Goal: Task Accomplishment & Management: Complete application form

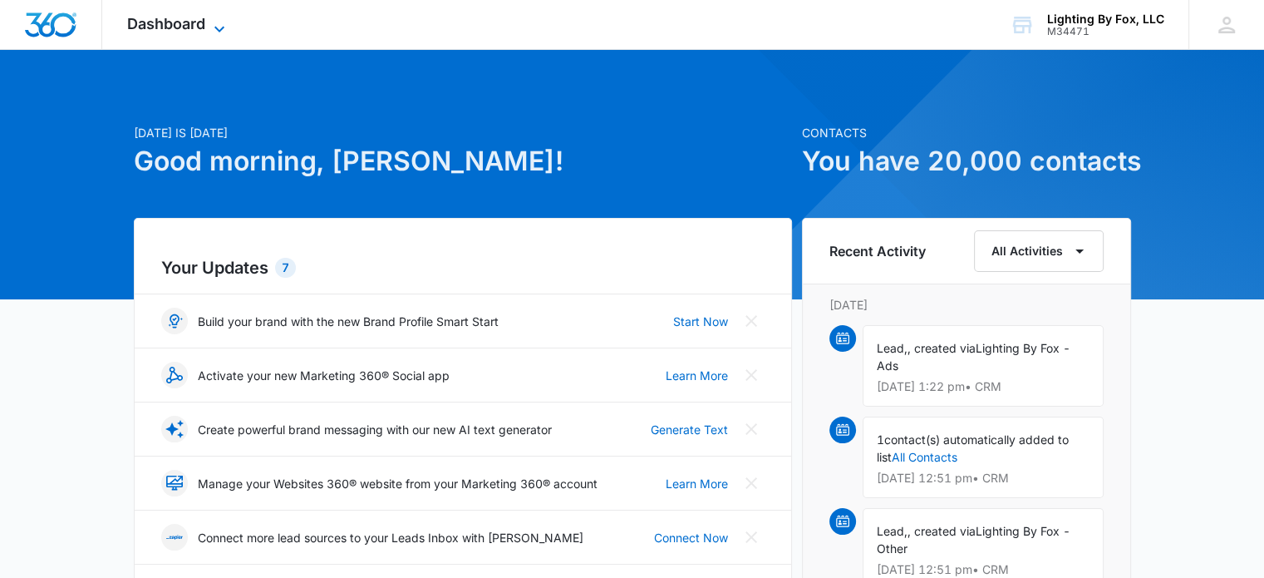
click at [196, 24] on span "Dashboard" at bounding box center [166, 23] width 78 height 17
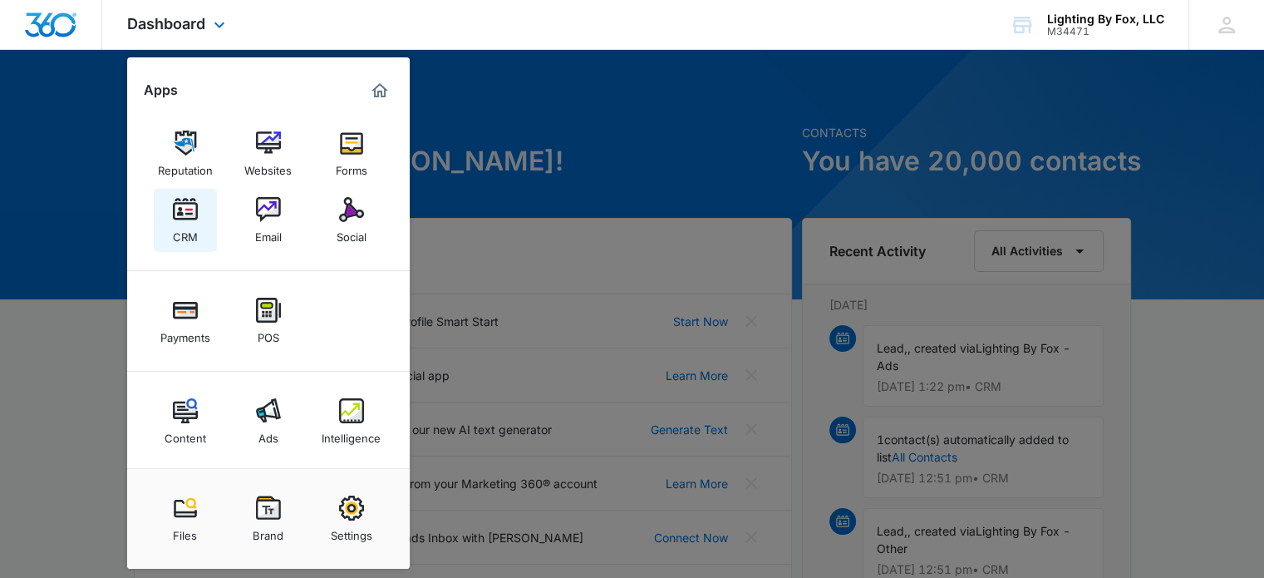
click at [191, 202] on img at bounding box center [185, 209] width 25 height 25
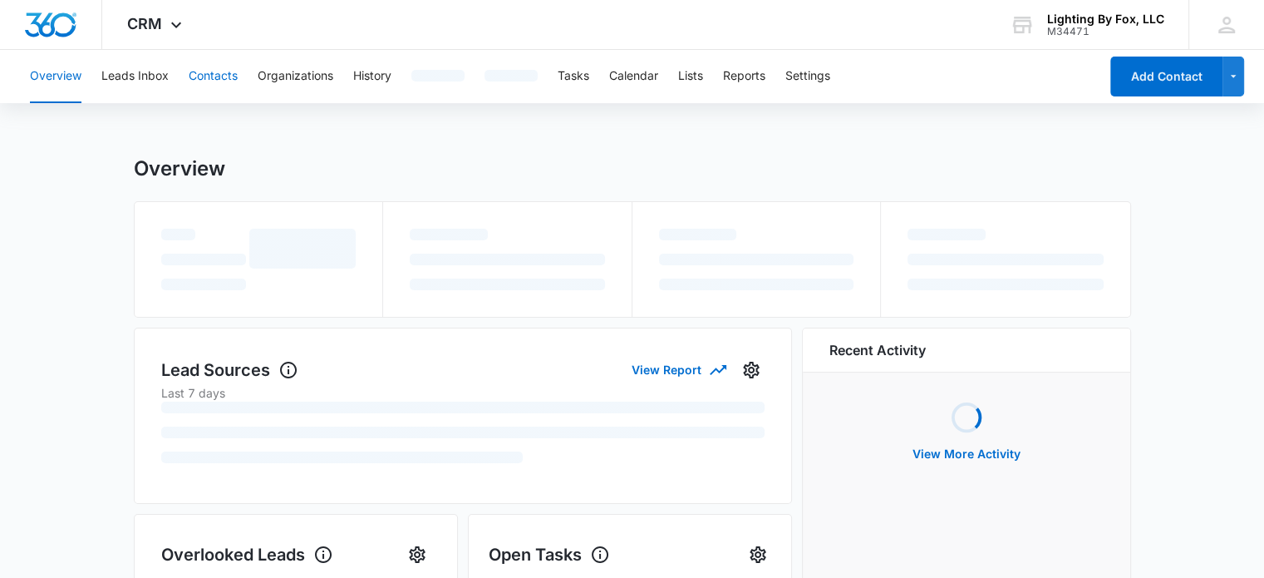
click at [204, 71] on button "Contacts" at bounding box center [213, 76] width 49 height 53
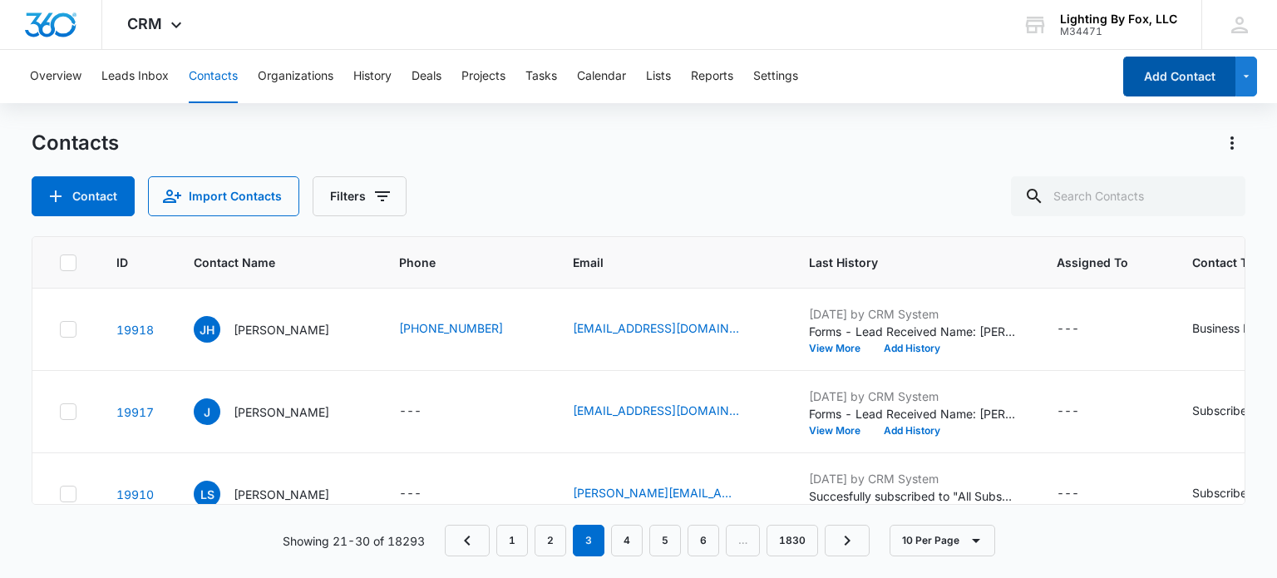
click at [1169, 80] on button "Add Contact" at bounding box center [1179, 77] width 112 height 40
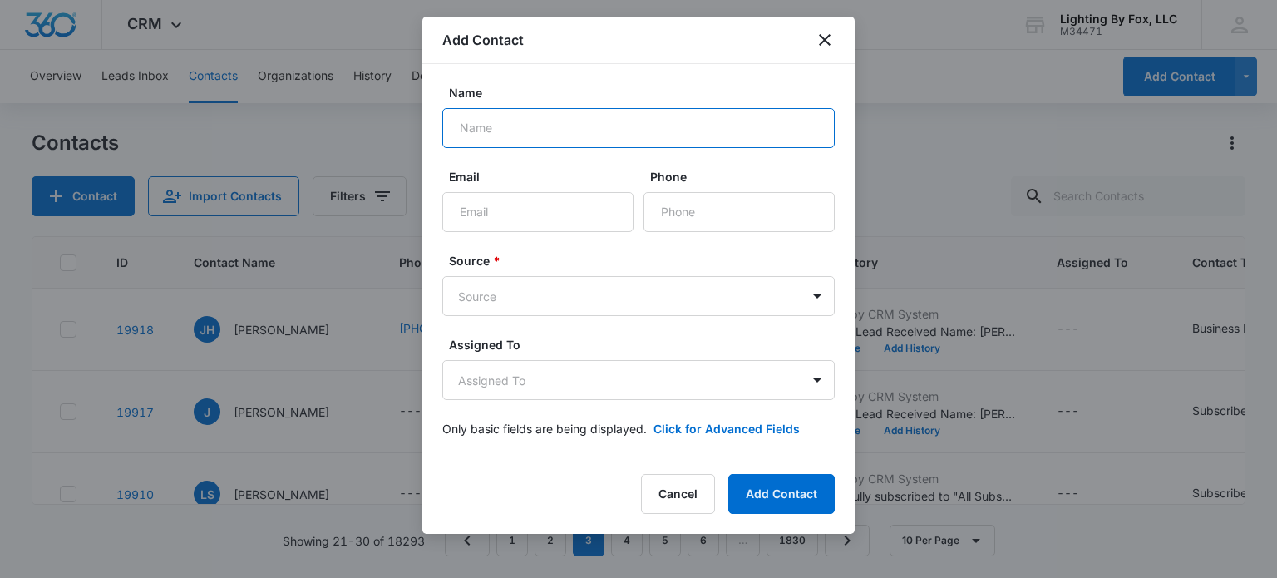
click at [633, 122] on input "Name" at bounding box center [638, 128] width 392 height 40
type input "[PERSON_NAME]"
click at [572, 205] on input "Email" at bounding box center [537, 212] width 191 height 40
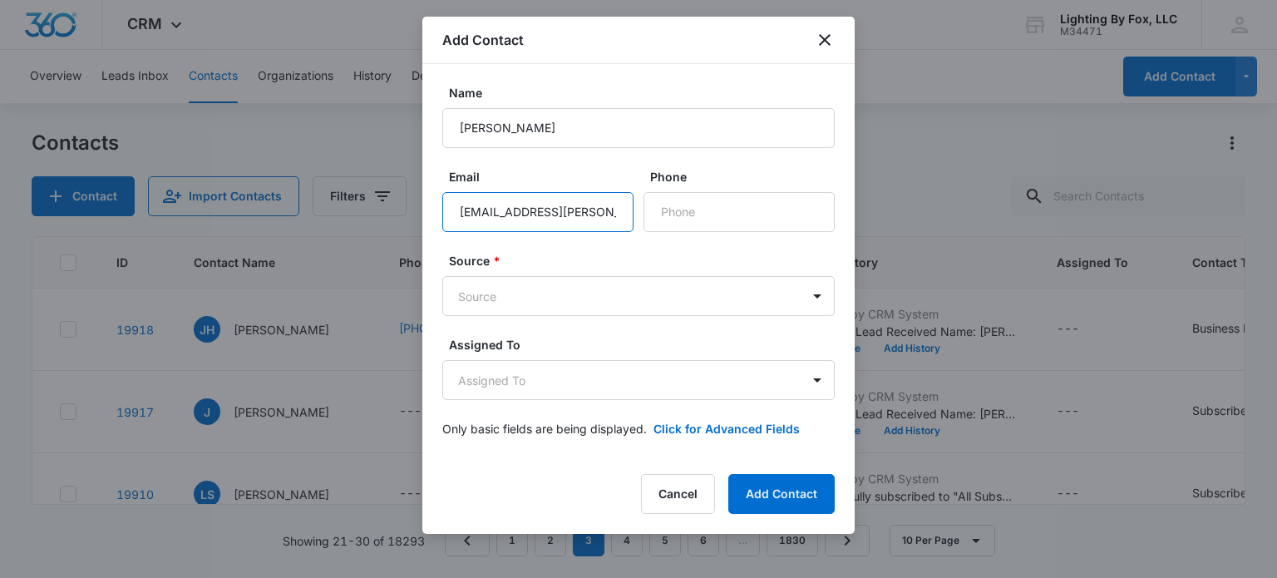
type input "[EMAIL_ADDRESS][PERSON_NAME][DOMAIN_NAME]"
click at [535, 287] on body "CRM Apps Reputation Websites Forms CRM Email Social Payments POS Content Ads In…" at bounding box center [638, 289] width 1277 height 578
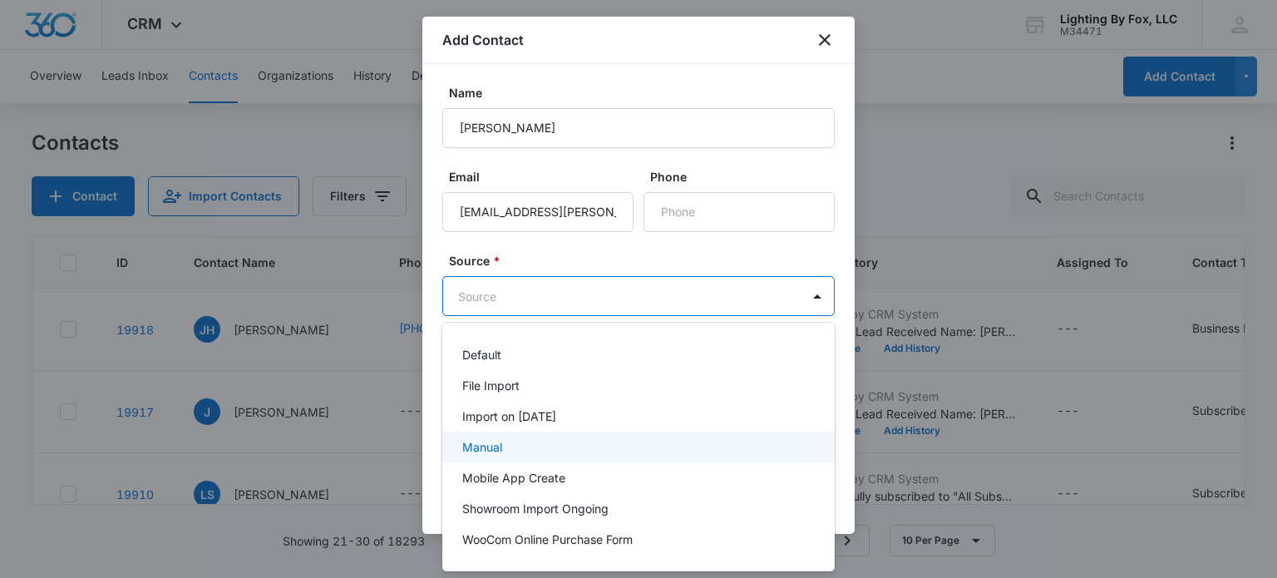
click at [591, 442] on div "Manual" at bounding box center [636, 446] width 349 height 17
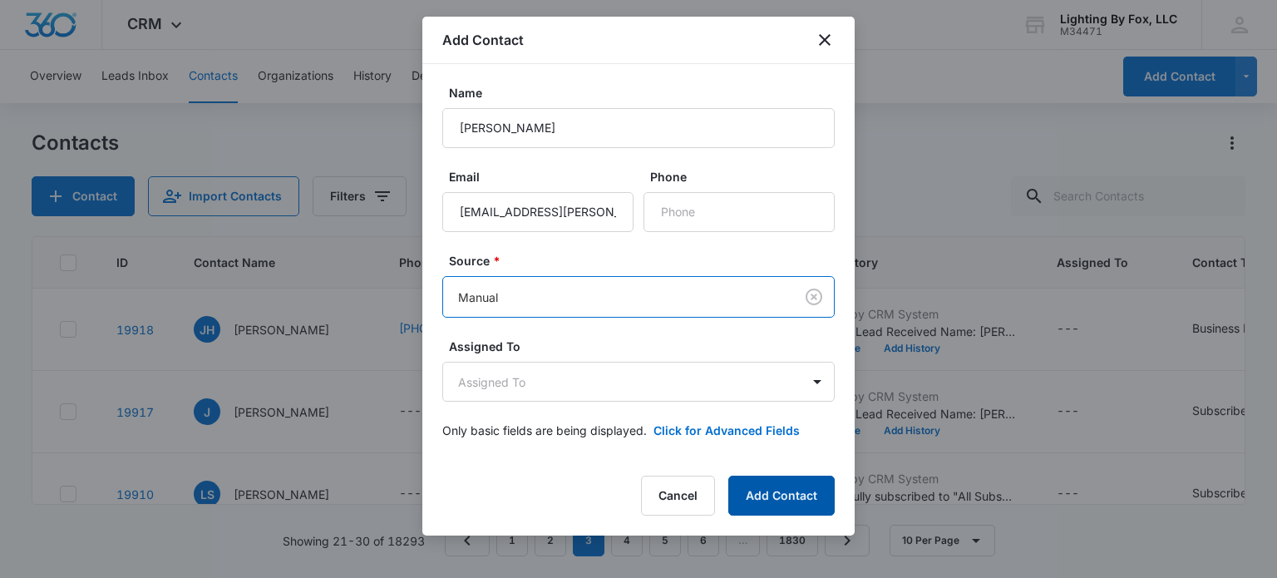
click at [801, 500] on button "Add Contact" at bounding box center [781, 496] width 106 height 40
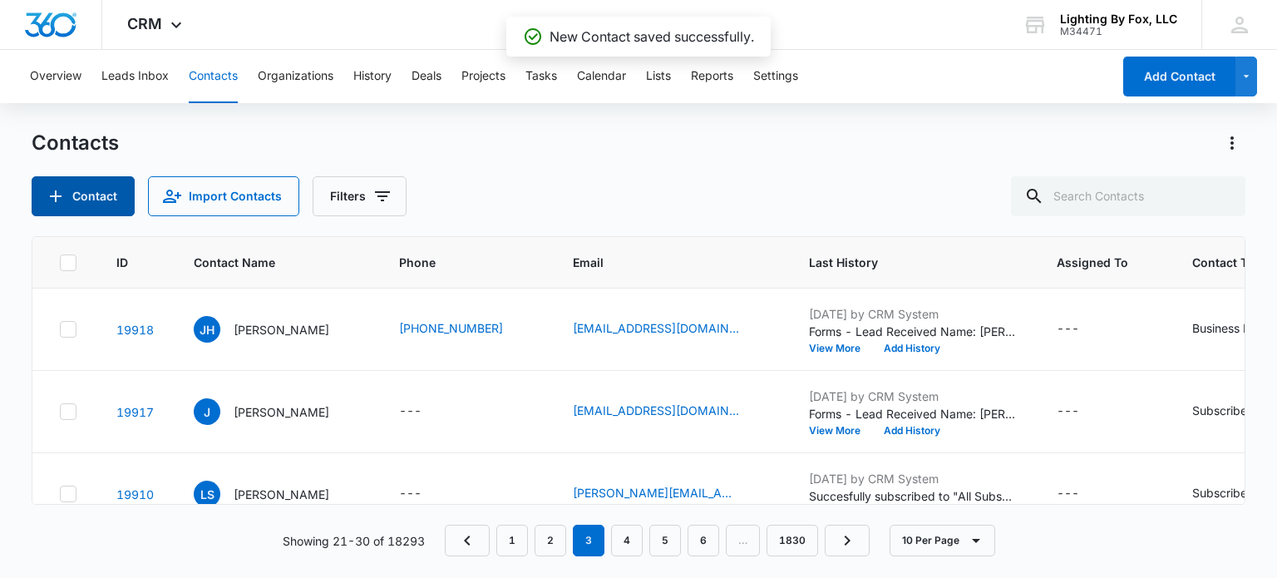
click at [72, 195] on button "Contact" at bounding box center [83, 196] width 103 height 40
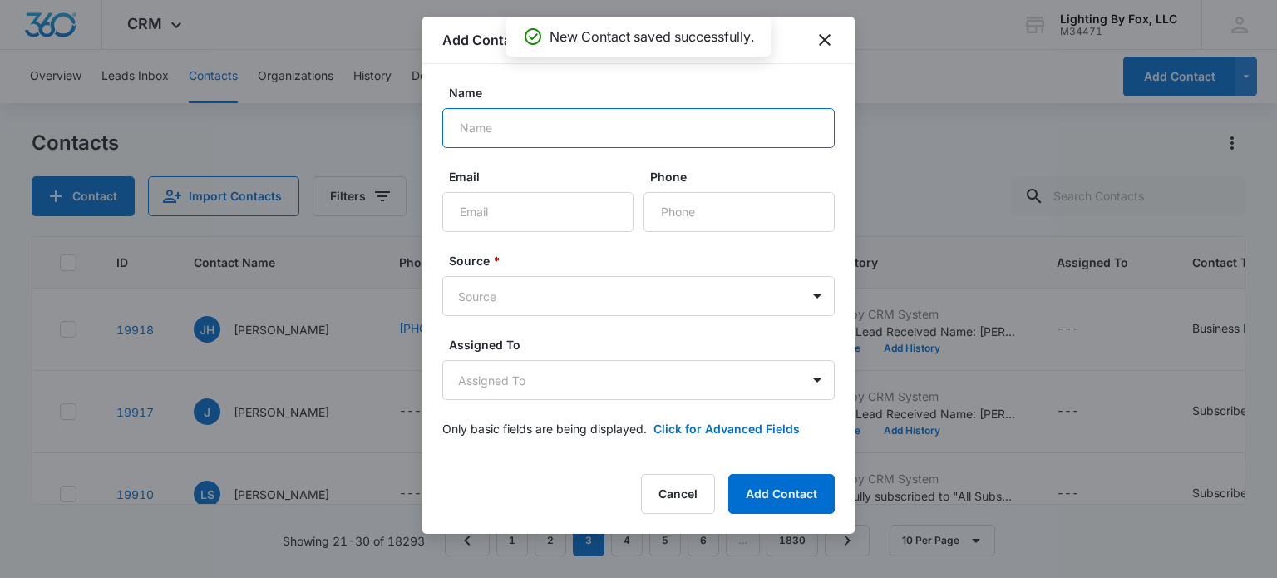
click at [529, 126] on input "Name" at bounding box center [638, 128] width 392 height 40
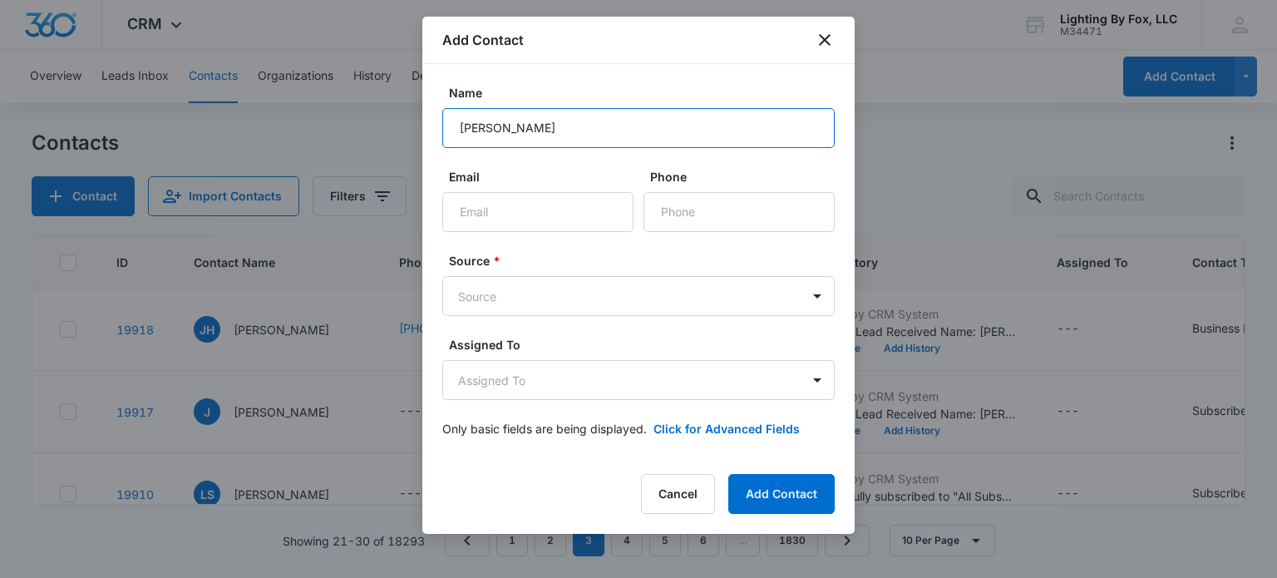
type input "[PERSON_NAME]"
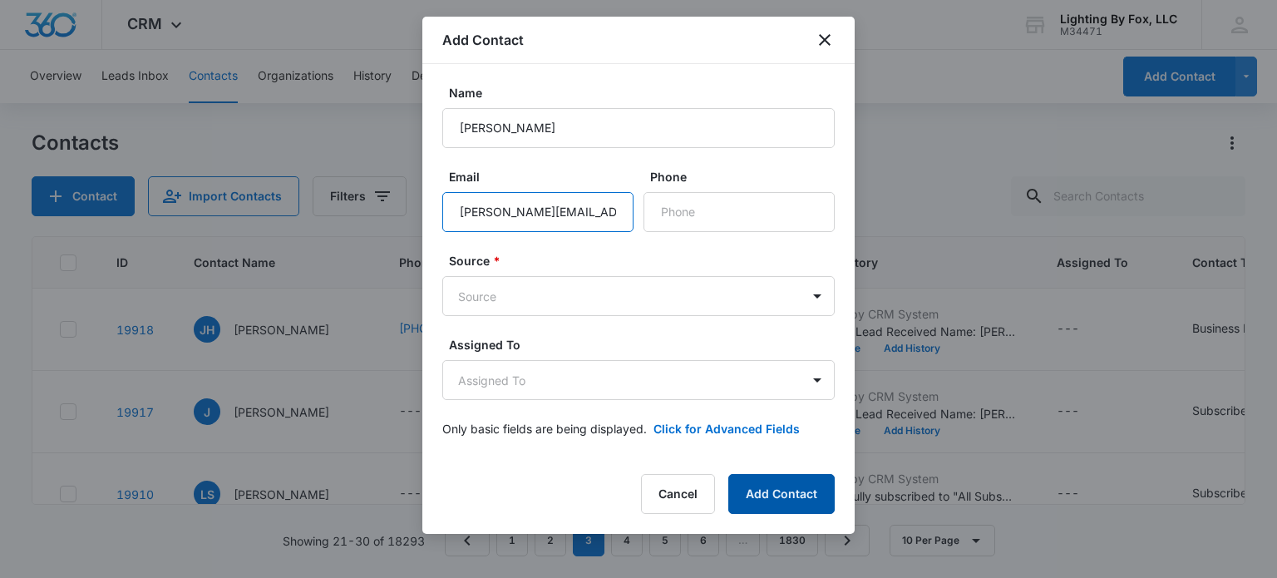
type input "[PERSON_NAME][EMAIL_ADDRESS][PERSON_NAME][DOMAIN_NAME]"
click at [798, 498] on button "Add Contact" at bounding box center [781, 494] width 106 height 40
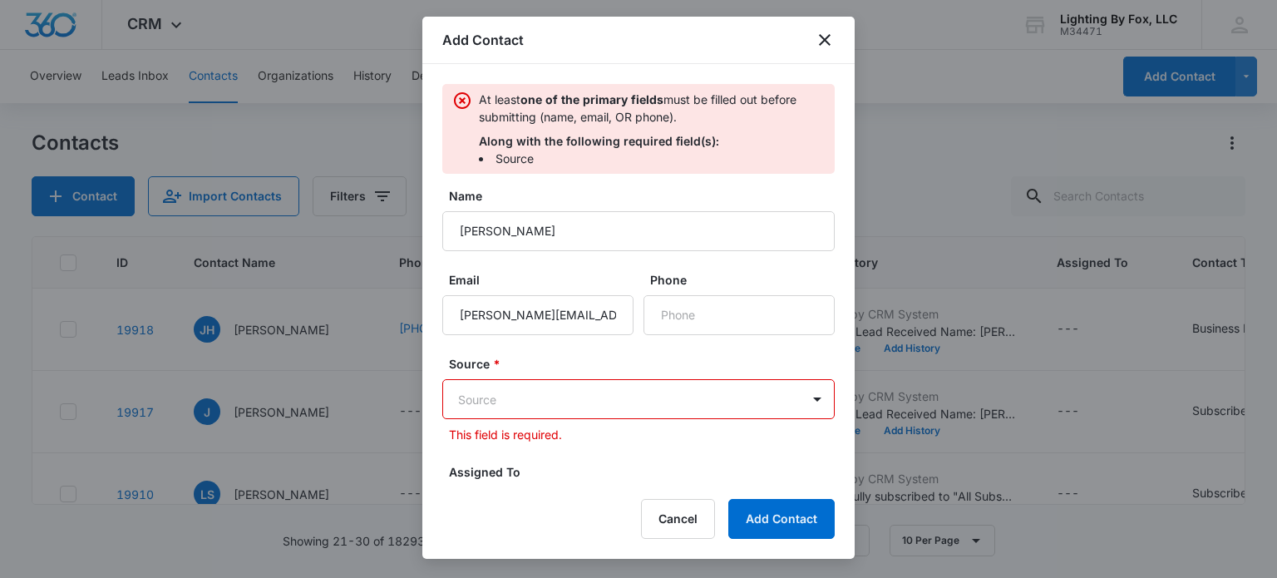
click at [559, 395] on body "CRM Apps Reputation Websites Forms CRM Email Social Payments POS Content Ads In…" at bounding box center [638, 289] width 1277 height 578
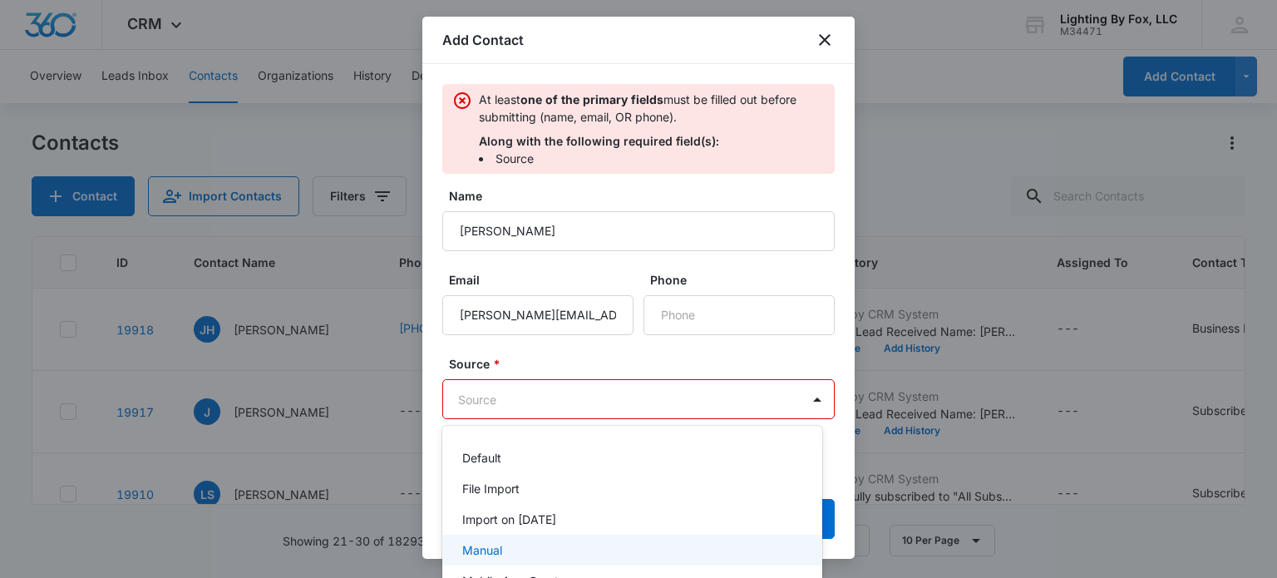
click at [557, 545] on div "Manual" at bounding box center [630, 549] width 337 height 17
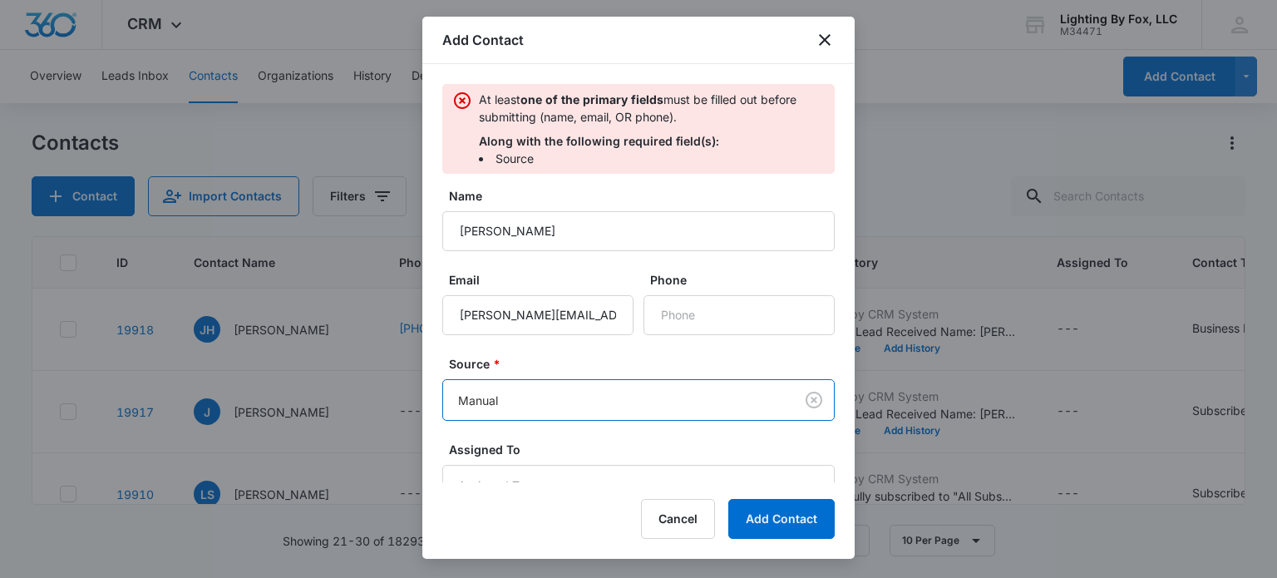
scroll to position [20, 0]
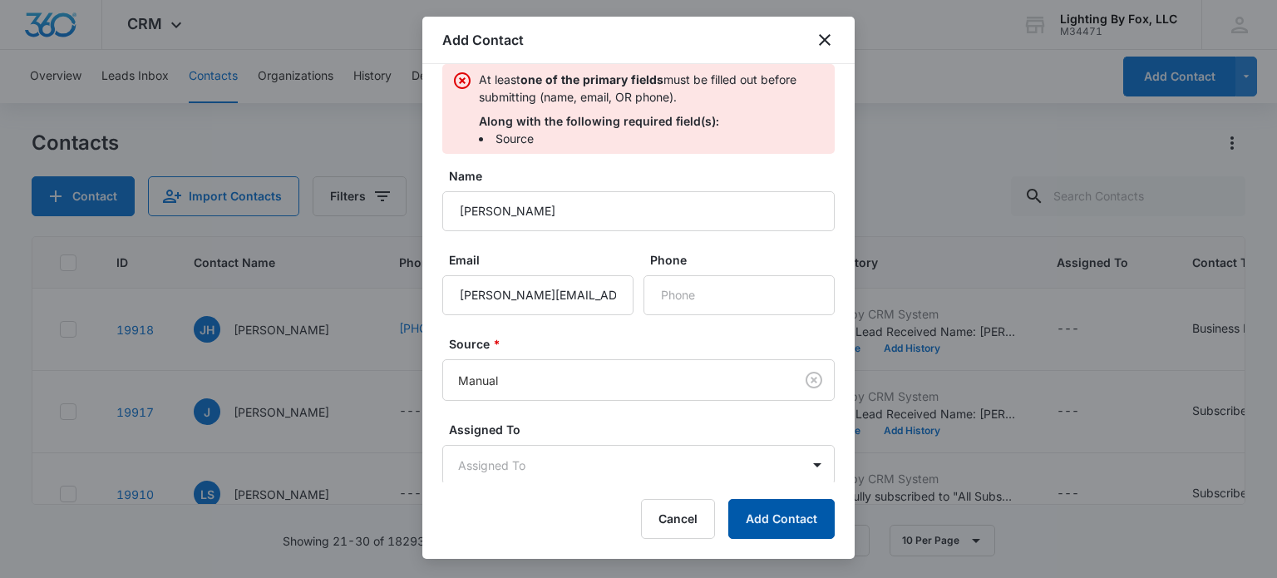
click at [789, 516] on button "Add Contact" at bounding box center [781, 519] width 106 height 40
